Goal: Task Accomplishment & Management: Use online tool/utility

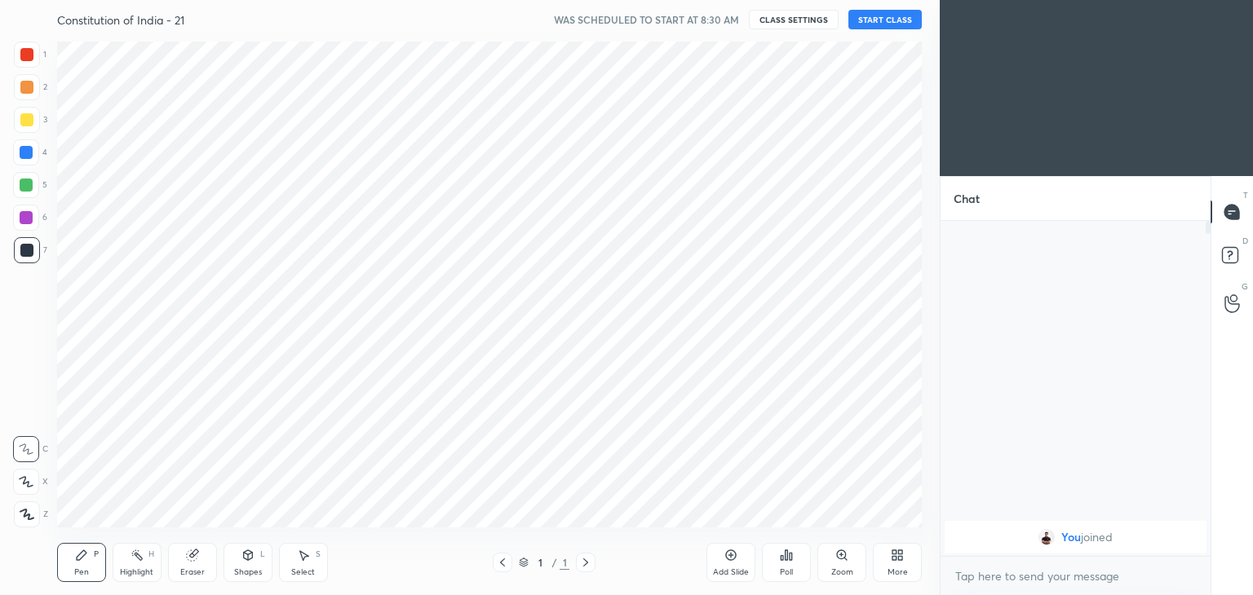
scroll to position [81075, 80692]
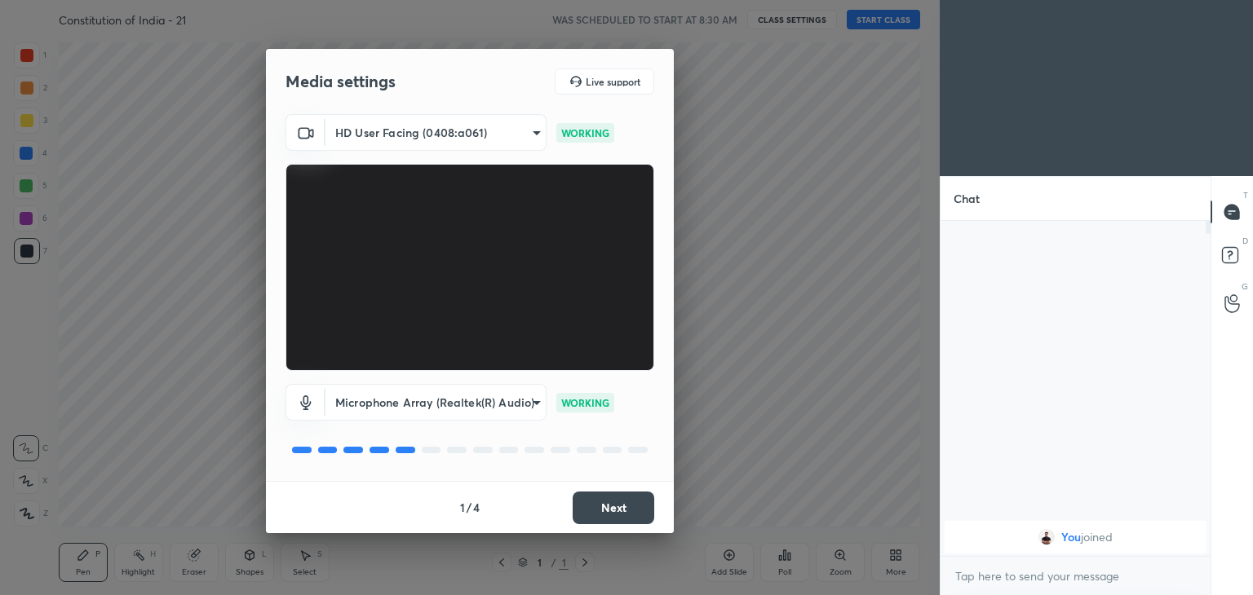
click at [631, 499] on button "Next" at bounding box center [614, 508] width 82 height 33
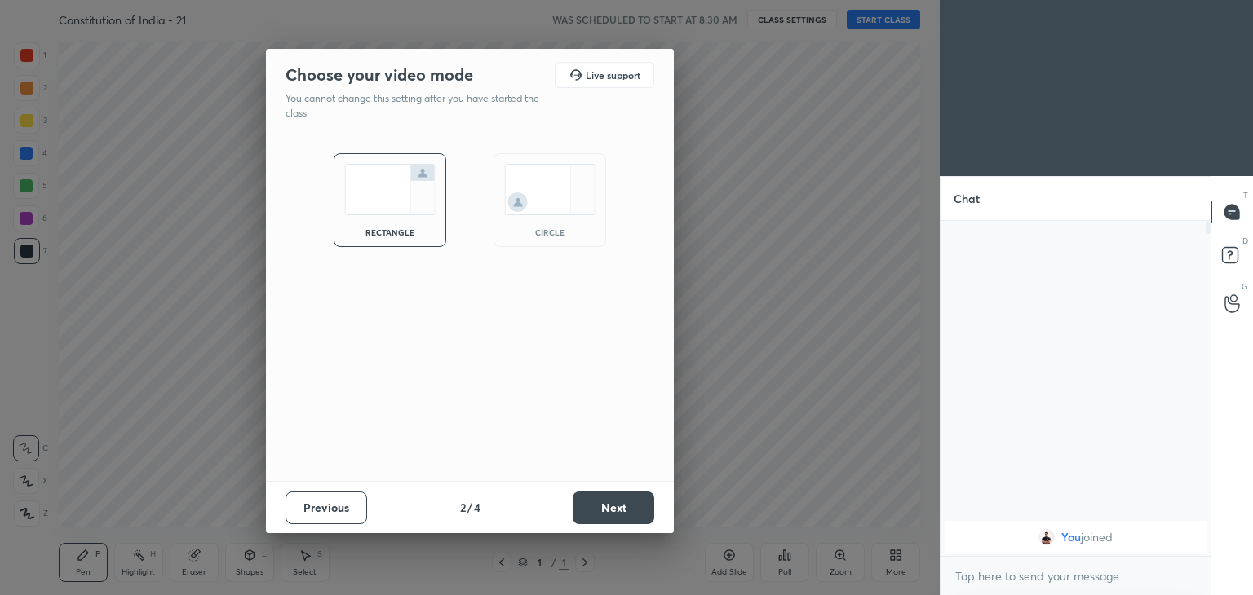
click at [529, 197] on img at bounding box center [549, 189] width 91 height 51
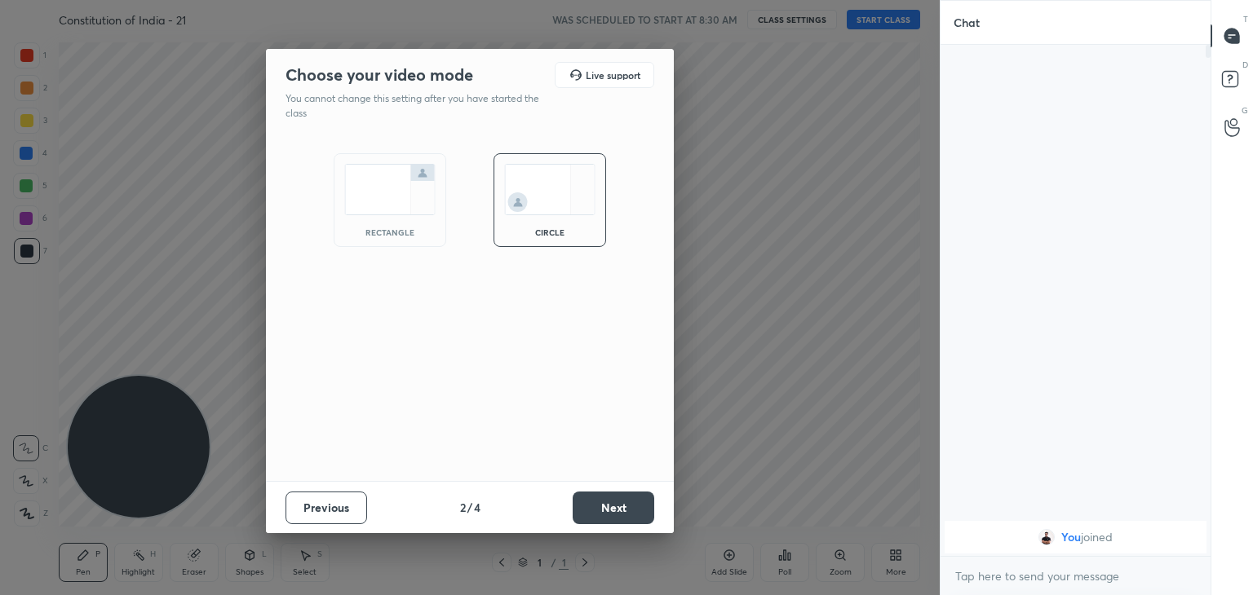
scroll to position [372, 265]
click at [627, 507] on button "Next" at bounding box center [614, 508] width 82 height 33
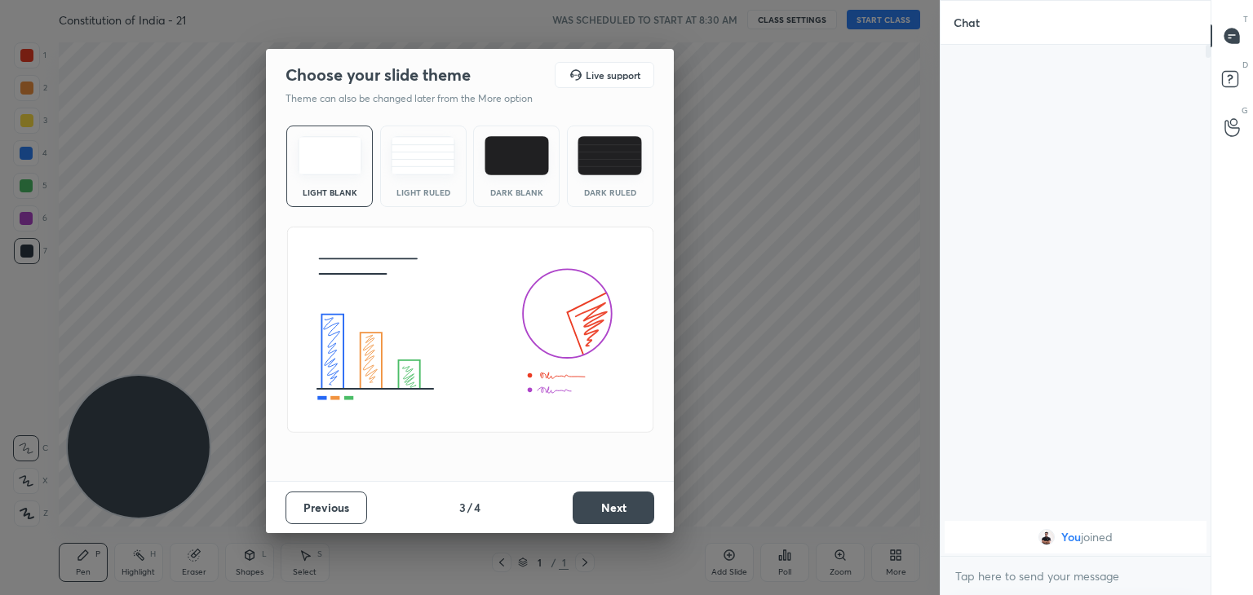
click at [631, 508] on button "Next" at bounding box center [614, 508] width 82 height 33
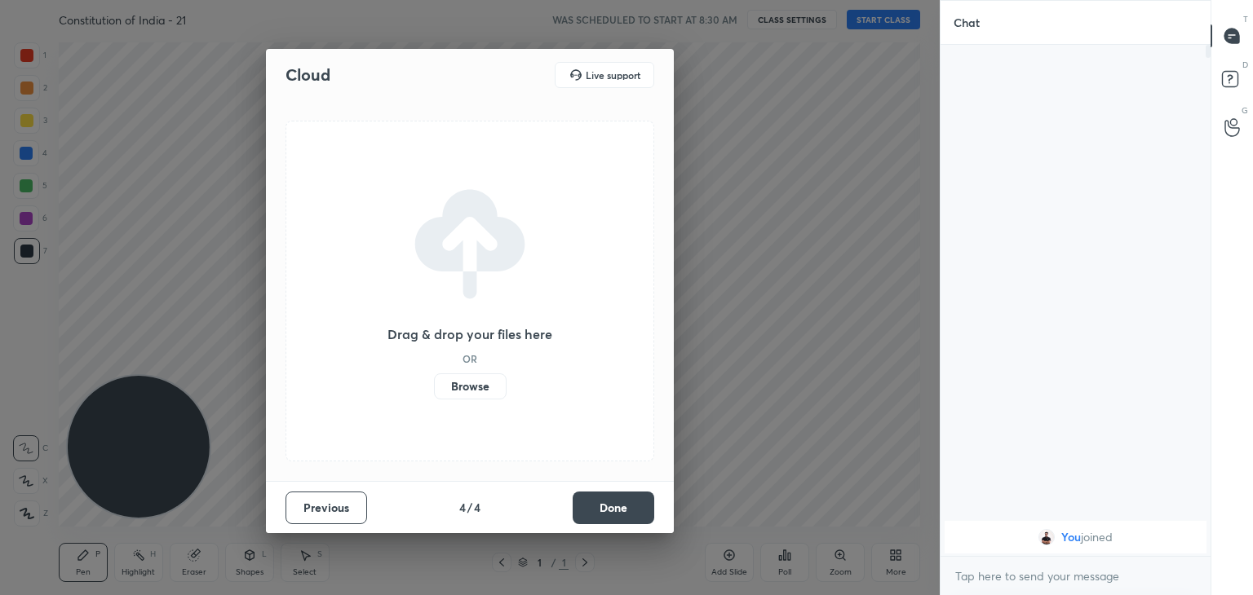
click at [631, 508] on button "Done" at bounding box center [614, 508] width 82 height 33
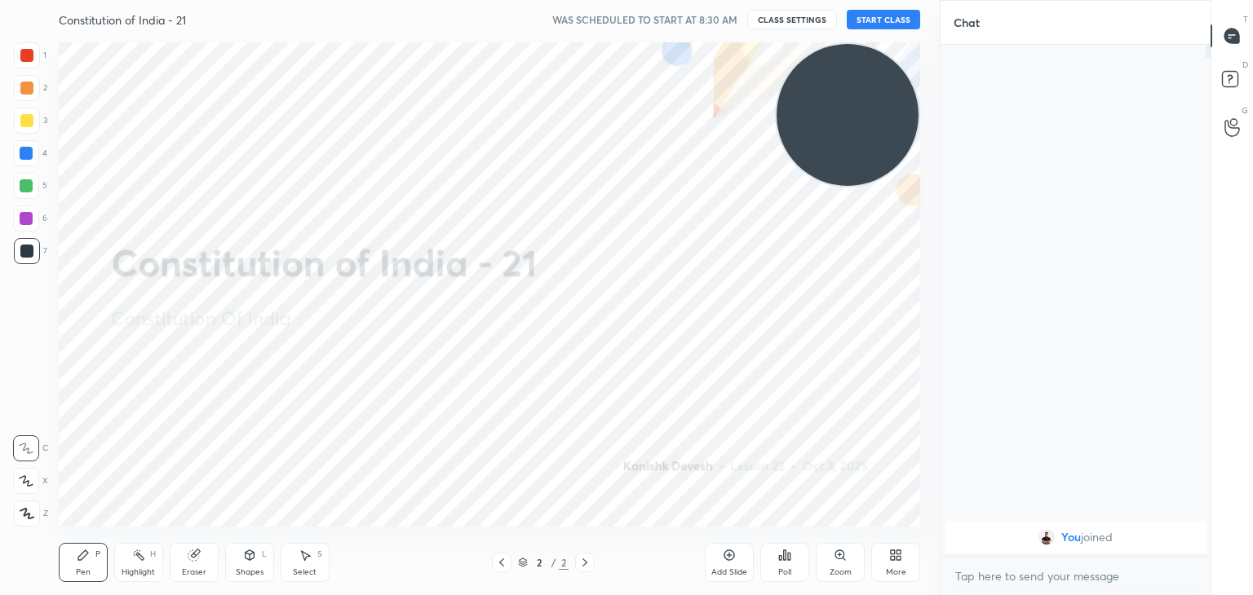
drag, startPoint x: 162, startPoint y: 414, endPoint x: 953, endPoint y: 37, distance: 876.4
click at [953, 37] on div "1 2 3 4 5 6 7 C X Z C X Z E E Erase all H H Constitution of India - 21 WAS SCHE…" at bounding box center [626, 297] width 1253 height 595
click at [904, 20] on button "START CLASS" at bounding box center [883, 20] width 73 height 20
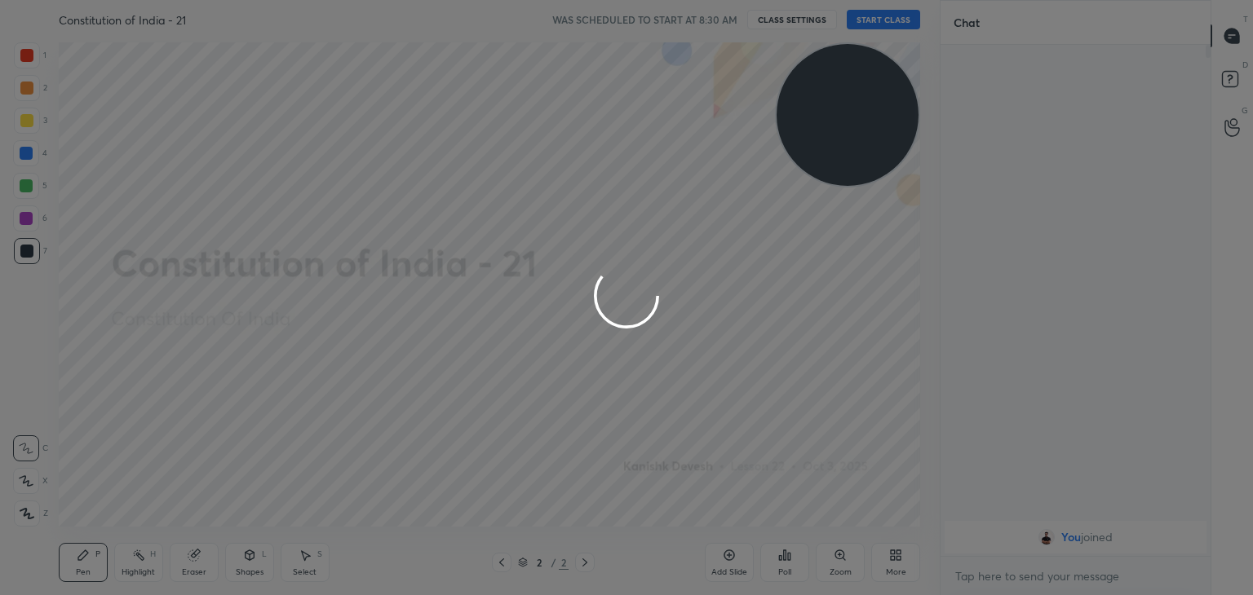
type textarea "x"
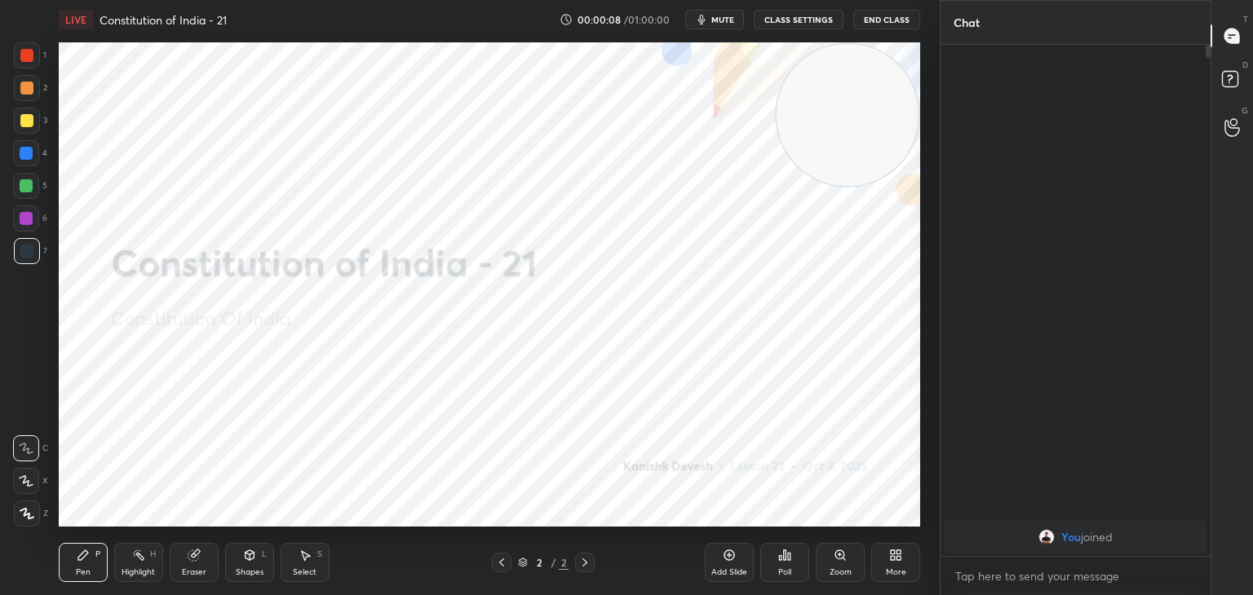
click at [31, 46] on div at bounding box center [27, 55] width 26 height 26
click at [31, 509] on icon at bounding box center [27, 513] width 15 height 11
click at [139, 549] on icon at bounding box center [138, 555] width 13 height 13
click at [16, 503] on div at bounding box center [26, 514] width 26 height 26
click at [188, 569] on div "Eraser" at bounding box center [194, 573] width 24 height 8
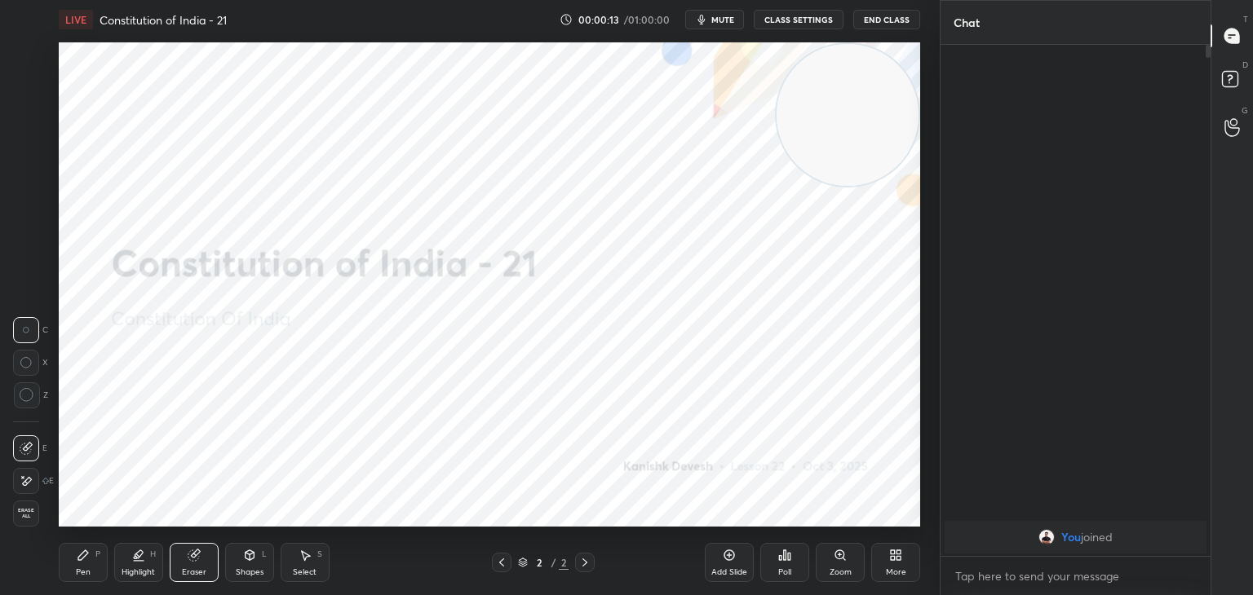
click at [21, 481] on icon at bounding box center [26, 482] width 13 height 14
click at [82, 560] on icon at bounding box center [83, 555] width 13 height 13
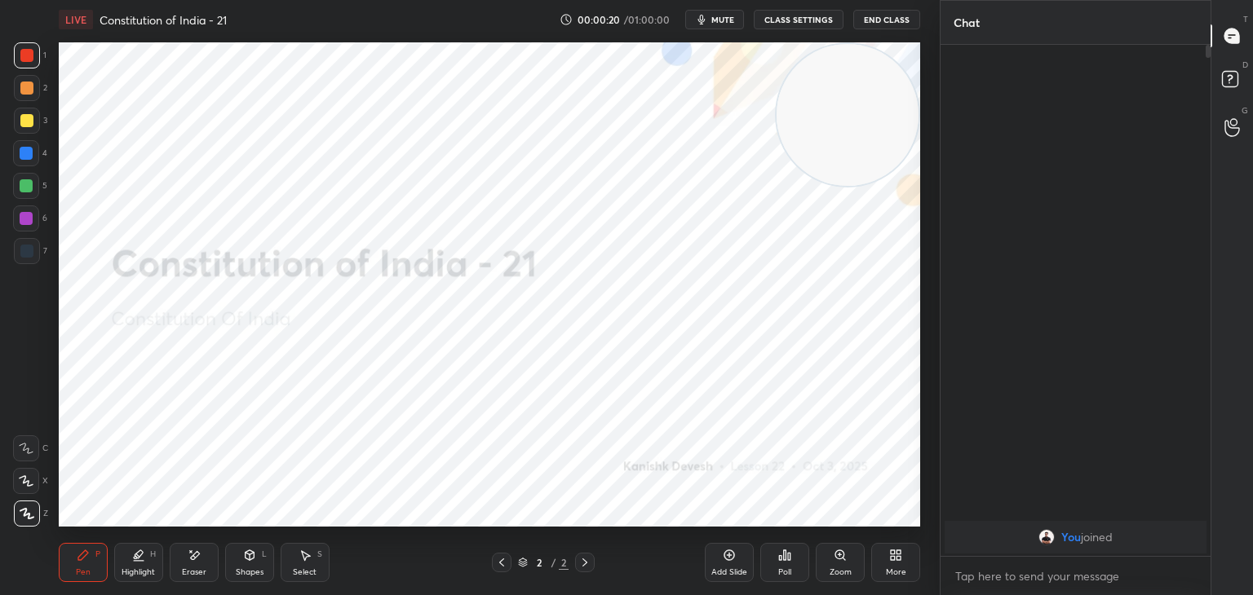
drag, startPoint x: 203, startPoint y: 548, endPoint x: 201, endPoint y: 536, distance: 12.3
click at [204, 547] on div "Eraser" at bounding box center [194, 562] width 49 height 39
click at [145, 549] on div "Highlight H" at bounding box center [138, 562] width 49 height 39
drag, startPoint x: 199, startPoint y: 564, endPoint x: 228, endPoint y: 529, distance: 45.7
click at [198, 563] on div "Eraser" at bounding box center [194, 562] width 49 height 39
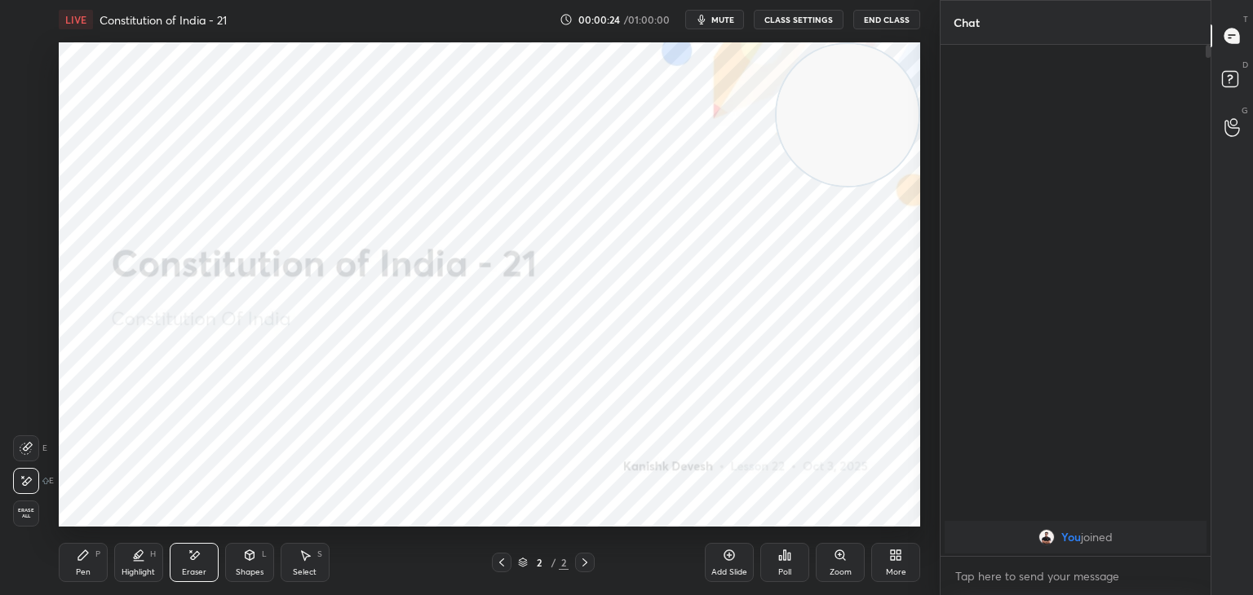
click at [91, 562] on div "Pen P" at bounding box center [83, 562] width 49 height 39
drag, startPoint x: 725, startPoint y: 560, endPoint x: 732, endPoint y: 551, distance: 11.1
click at [726, 558] on icon at bounding box center [729, 555] width 13 height 13
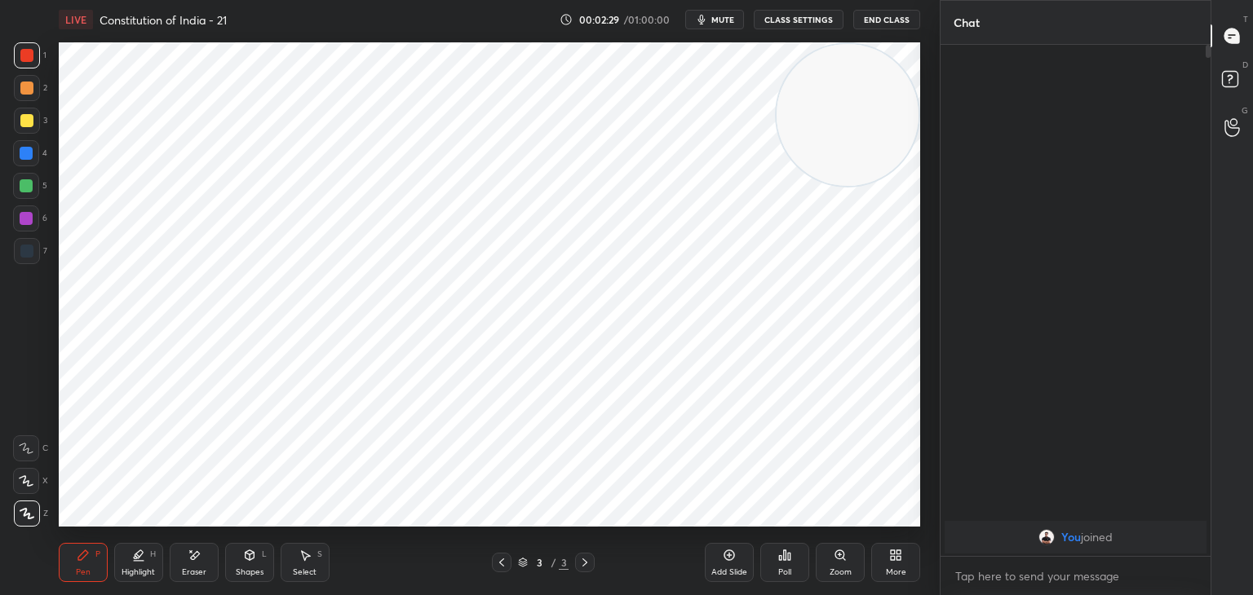
click at [31, 219] on div at bounding box center [26, 218] width 13 height 13
click at [23, 246] on div at bounding box center [26, 251] width 13 height 13
click at [194, 561] on icon at bounding box center [194, 556] width 13 height 14
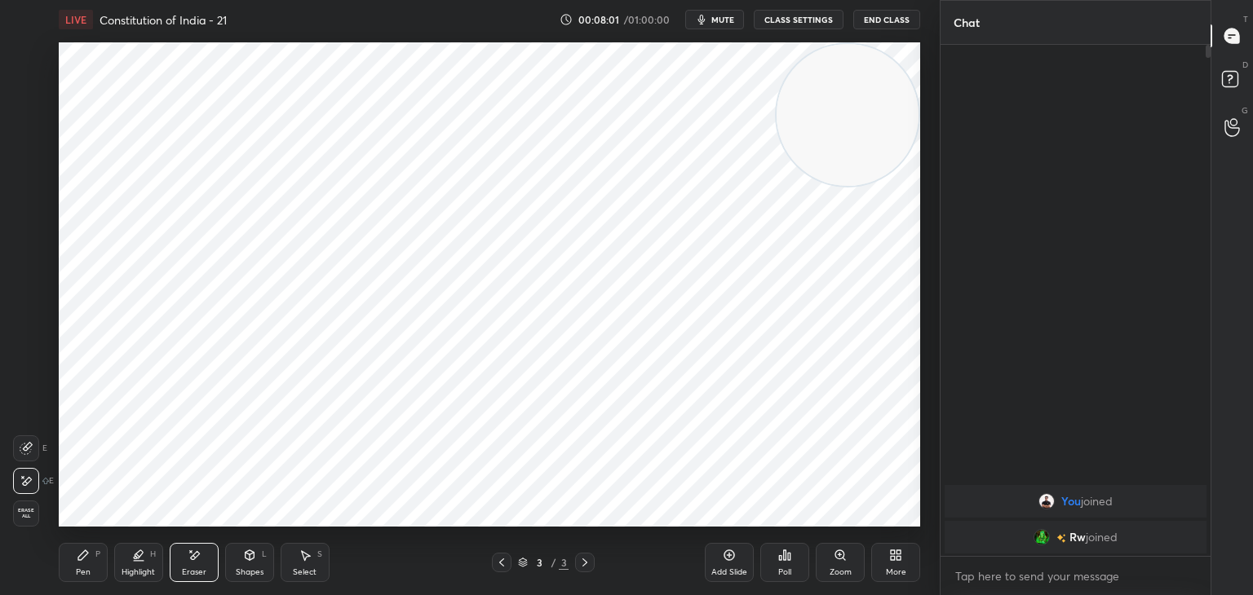
click at [94, 559] on div "Pen P" at bounding box center [83, 562] width 49 height 39
click at [190, 558] on icon at bounding box center [194, 555] width 9 height 8
click at [85, 551] on icon at bounding box center [83, 556] width 10 height 10
click at [191, 559] on icon at bounding box center [194, 555] width 9 height 8
click at [95, 561] on div "Pen P" at bounding box center [83, 562] width 49 height 39
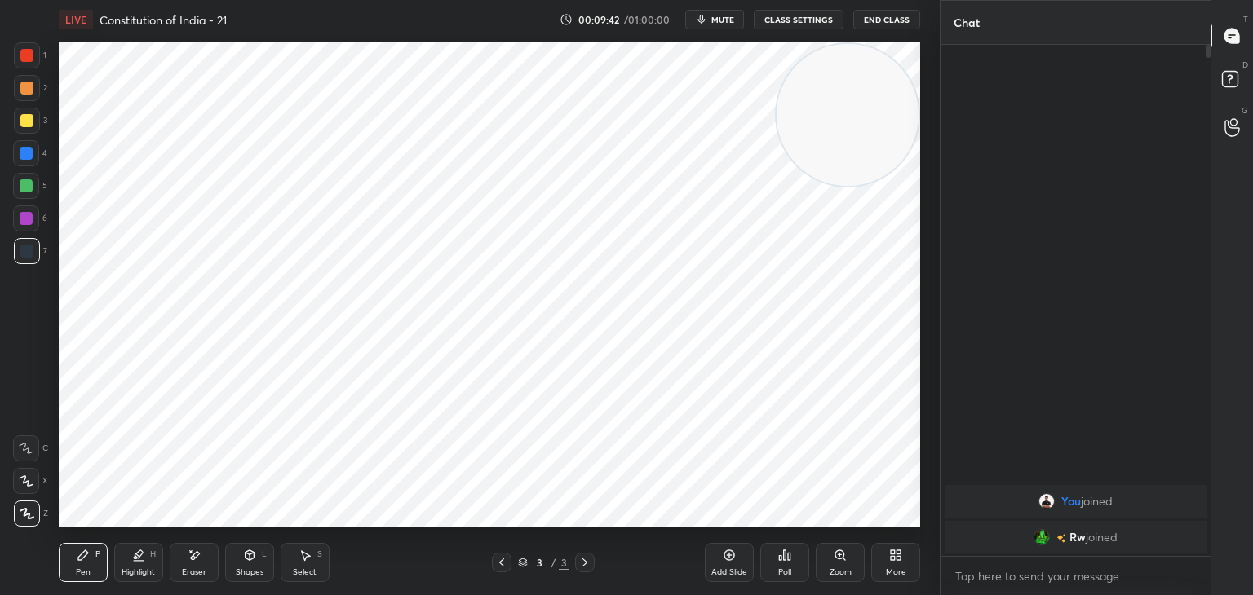
click at [29, 56] on div at bounding box center [26, 55] width 13 height 13
drag, startPoint x: 24, startPoint y: 154, endPoint x: 39, endPoint y: 157, distance: 15.8
click at [24, 157] on div at bounding box center [26, 153] width 13 height 13
click at [202, 552] on div "Eraser" at bounding box center [194, 562] width 49 height 39
drag, startPoint x: 96, startPoint y: 562, endPoint x: 93, endPoint y: 553, distance: 9.5
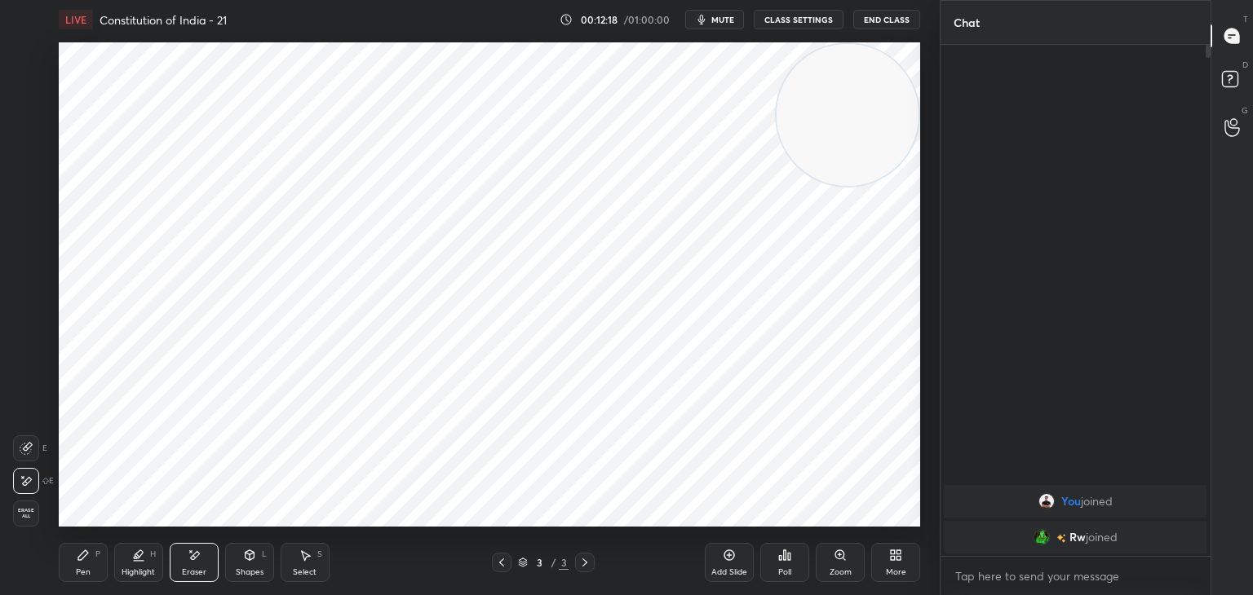
click at [95, 561] on div "Pen P" at bounding box center [83, 562] width 49 height 39
click at [33, 241] on div at bounding box center [27, 251] width 26 height 26
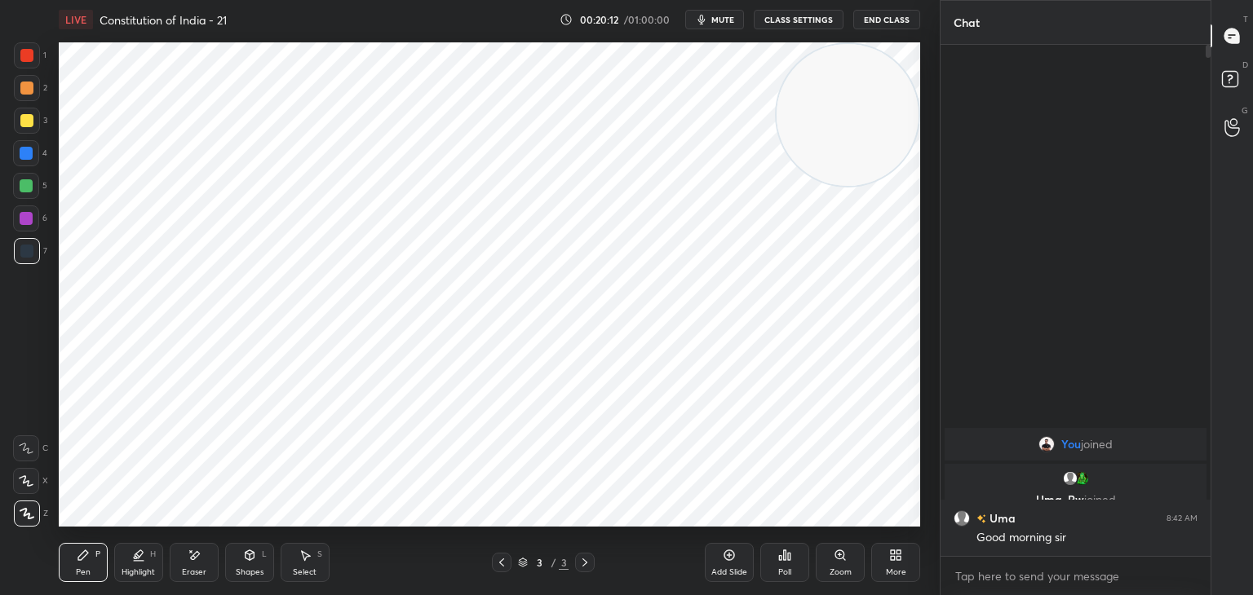
click at [925, 308] on div "Setting up your live class Poll for secs No correct answer Start poll" at bounding box center [489, 284] width 874 height 491
click at [23, 223] on div at bounding box center [26, 218] width 13 height 13
click at [731, 560] on div "Add Slide" at bounding box center [729, 562] width 49 height 39
drag, startPoint x: 29, startPoint y: 56, endPoint x: 49, endPoint y: 56, distance: 19.6
click at [30, 56] on div at bounding box center [26, 55] width 13 height 13
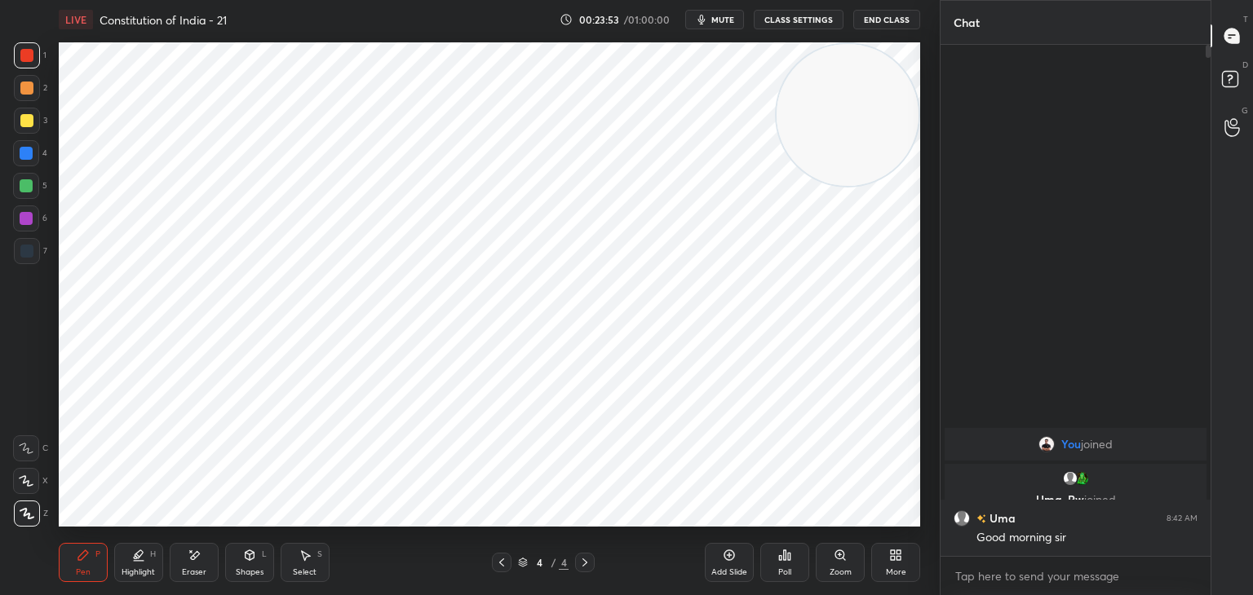
click at [29, 184] on div at bounding box center [26, 185] width 13 height 13
click at [23, 220] on div at bounding box center [26, 218] width 13 height 13
click at [26, 263] on div at bounding box center [27, 251] width 26 height 26
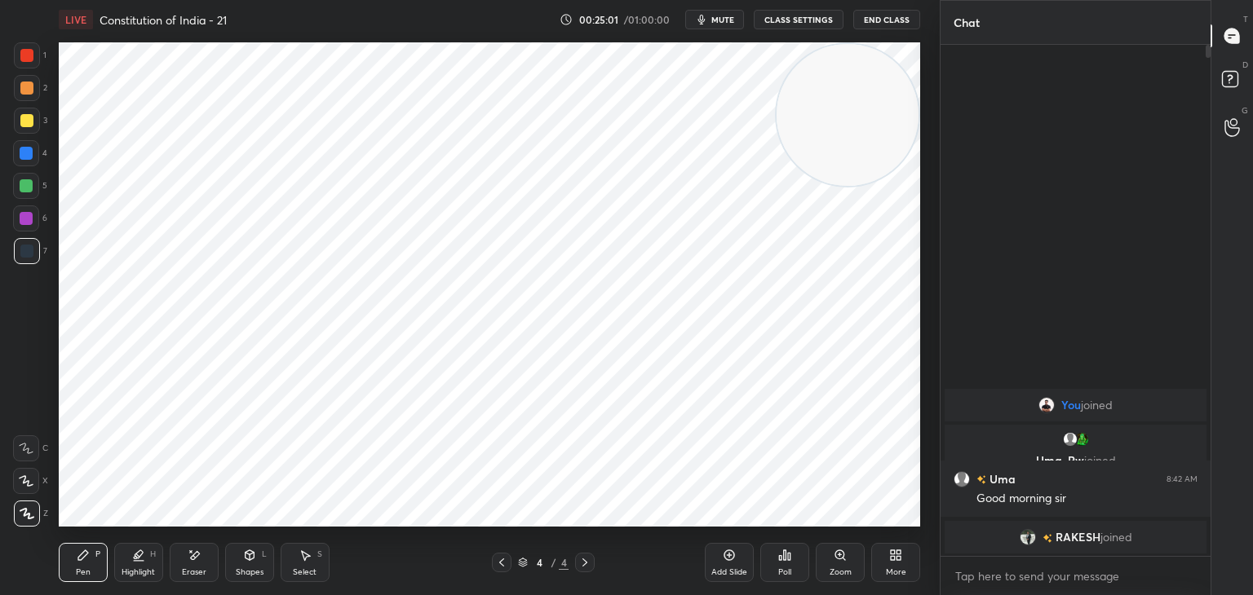
drag, startPoint x: 24, startPoint y: 206, endPoint x: 39, endPoint y: 224, distance: 23.2
click at [24, 207] on div at bounding box center [26, 219] width 26 height 26
click at [22, 190] on div at bounding box center [26, 185] width 13 height 13
click at [26, 259] on div at bounding box center [27, 251] width 26 height 26
click at [722, 565] on div "Add Slide" at bounding box center [729, 562] width 49 height 39
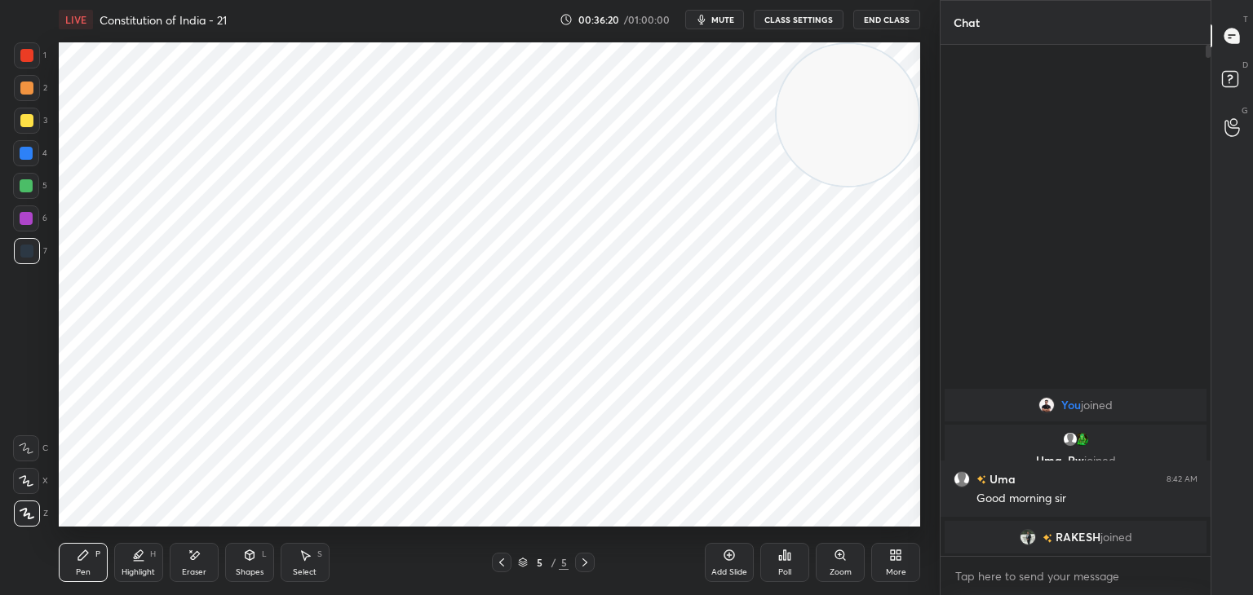
click at [29, 56] on div at bounding box center [26, 55] width 13 height 13
click at [27, 224] on div at bounding box center [26, 219] width 26 height 26
click at [32, 250] on div at bounding box center [26, 251] width 13 height 13
click at [192, 561] on icon at bounding box center [194, 556] width 13 height 14
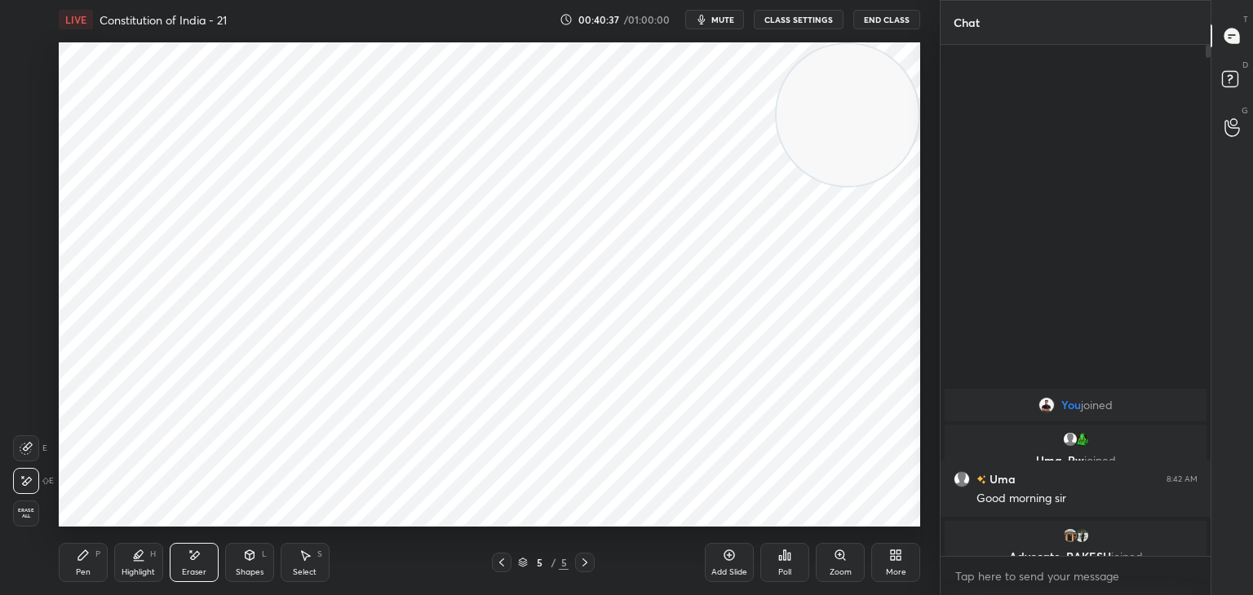
drag, startPoint x: 86, startPoint y: 560, endPoint x: 104, endPoint y: 546, distance: 23.3
click at [88, 559] on icon at bounding box center [83, 555] width 13 height 13
click at [28, 188] on div at bounding box center [26, 185] width 13 height 13
drag, startPoint x: 27, startPoint y: 219, endPoint x: 53, endPoint y: 216, distance: 26.2
click at [29, 219] on div at bounding box center [26, 218] width 13 height 13
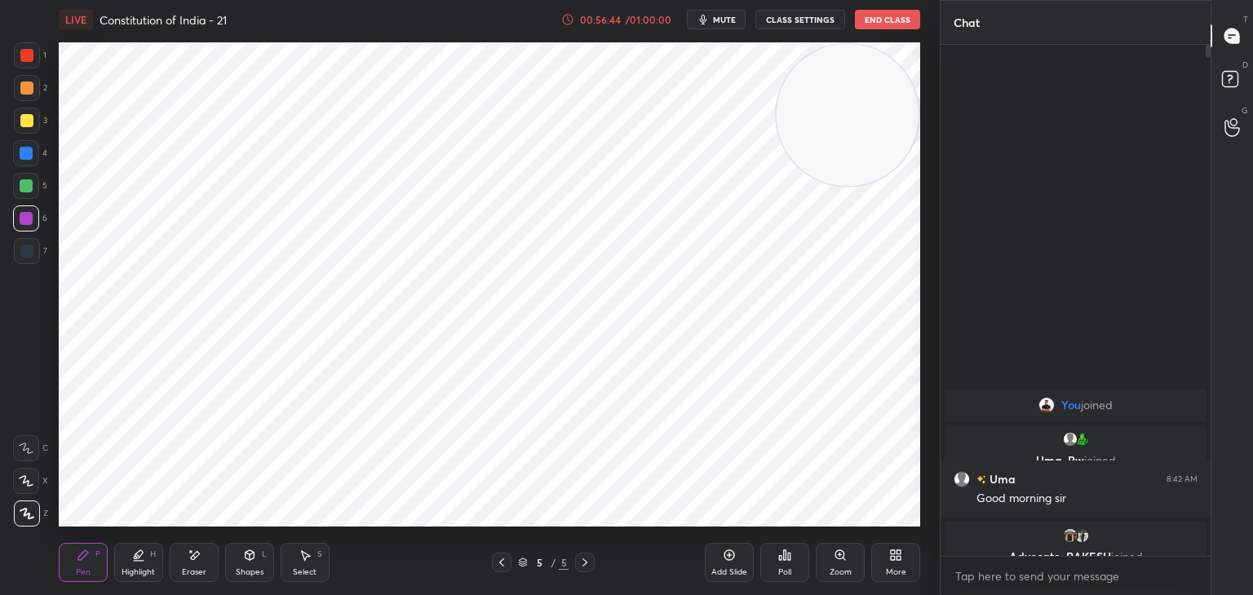
click at [727, 564] on div "Add Slide" at bounding box center [729, 562] width 49 height 39
click at [24, 52] on div at bounding box center [26, 55] width 13 height 13
click at [24, 188] on div at bounding box center [26, 185] width 13 height 13
click at [727, 554] on icon at bounding box center [729, 555] width 13 height 13
click at [21, 56] on div at bounding box center [26, 55] width 13 height 13
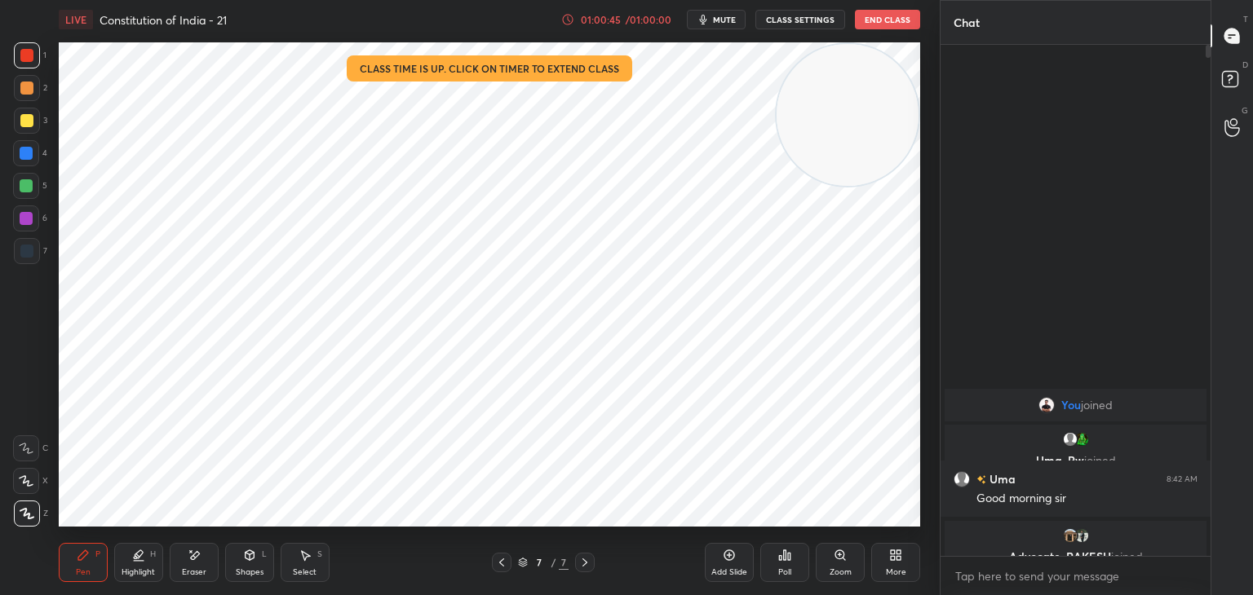
click at [913, 24] on button "End Class" at bounding box center [887, 20] width 65 height 20
